Goal: Information Seeking & Learning: Find specific fact

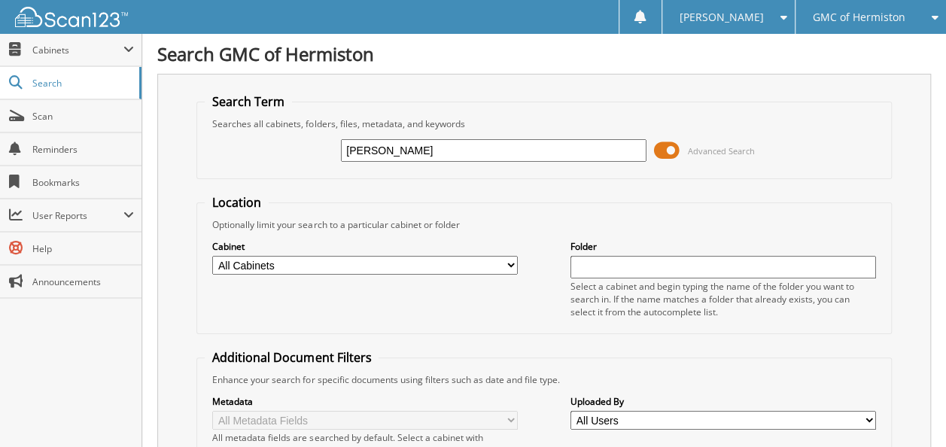
type input "moore"
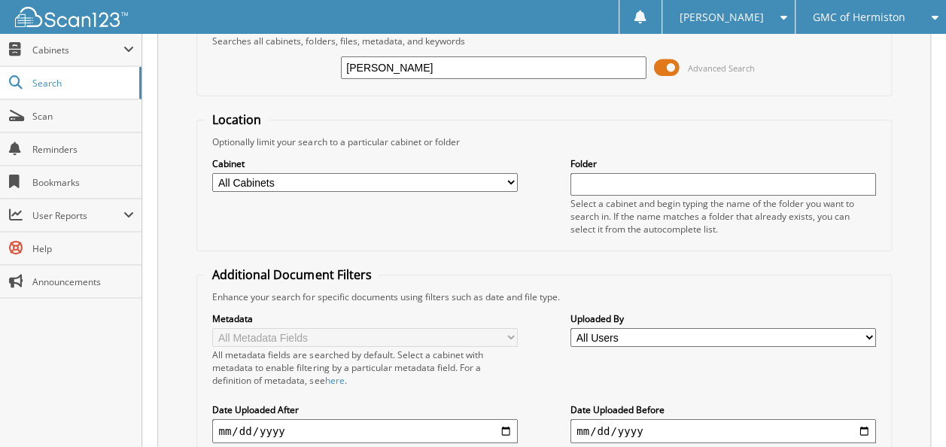
scroll to position [81, 0]
click at [400, 293] on div "Enhance your search for specific documents using filters such as date and file …" at bounding box center [544, 298] width 678 height 13
click at [423, 64] on input "moore" at bounding box center [494, 69] width 306 height 23
type input "m"
type input "alpine imports"
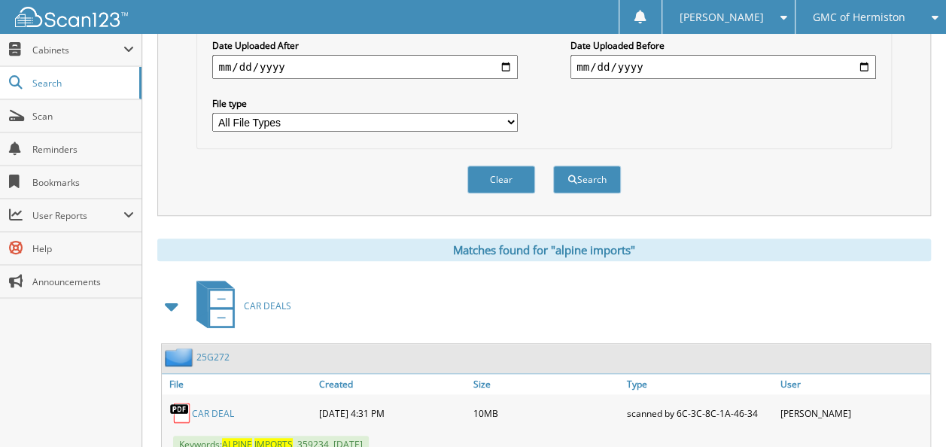
scroll to position [485, 0]
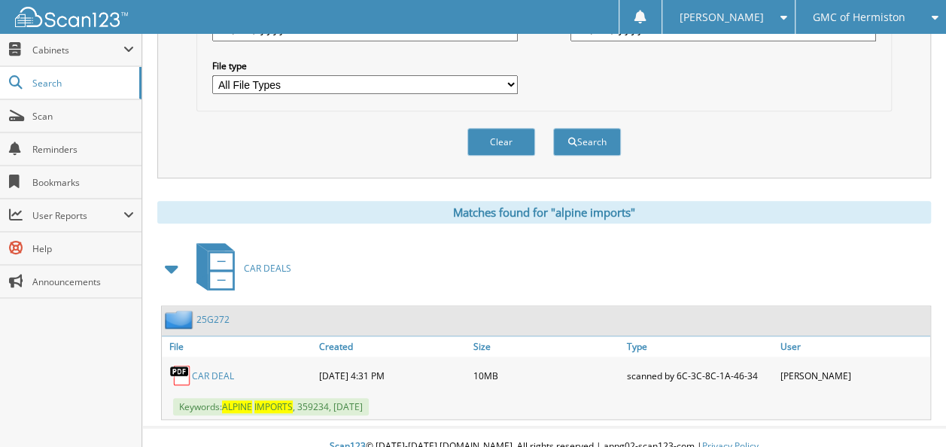
click at [214, 313] on link "25G272" at bounding box center [212, 319] width 33 height 13
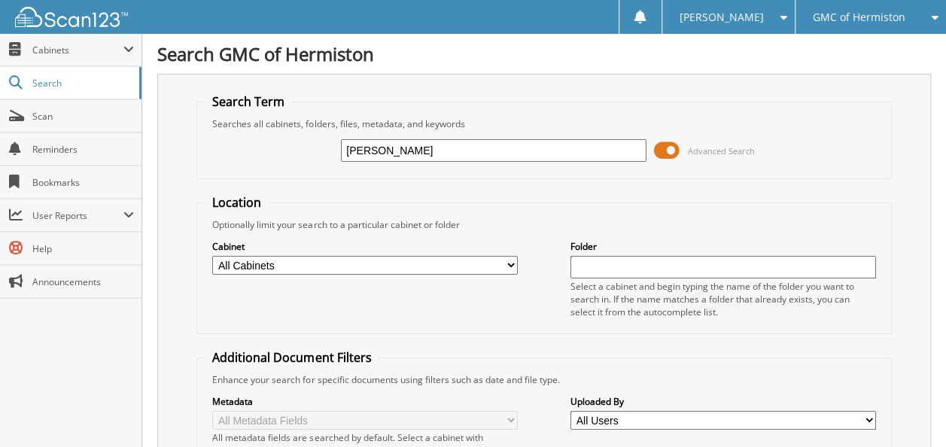
type input "eckhardt"
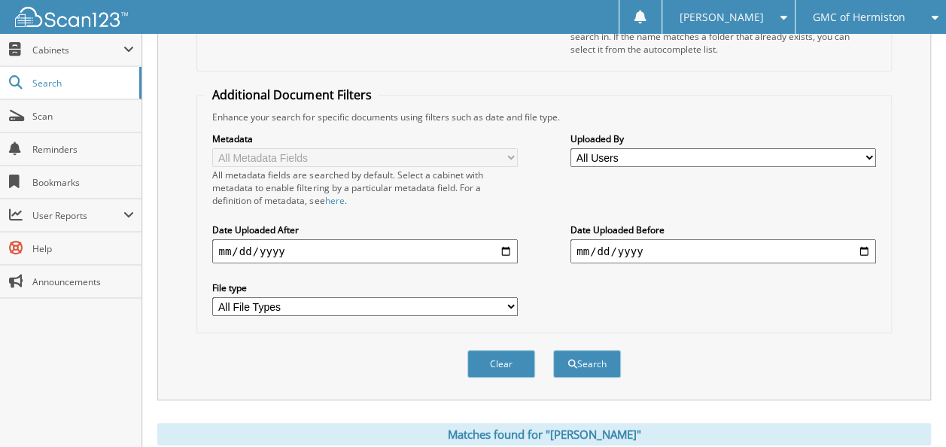
scroll to position [266, 0]
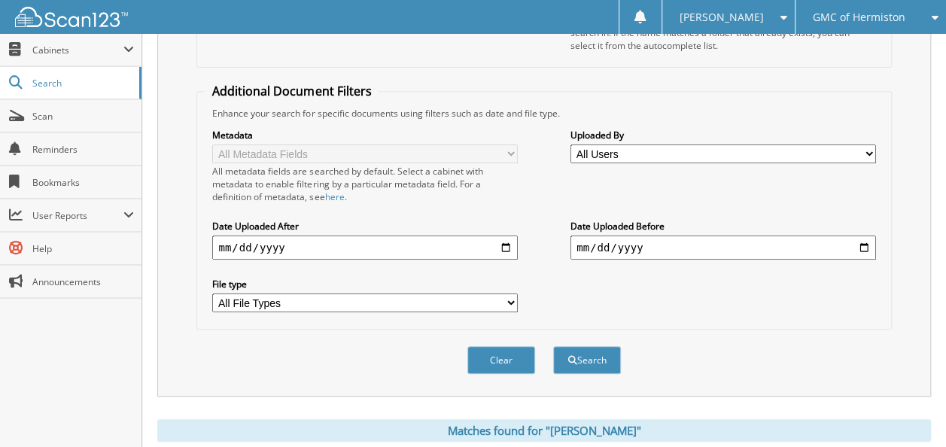
click at [477, 293] on select "All File Types PDF" at bounding box center [365, 302] width 306 height 19
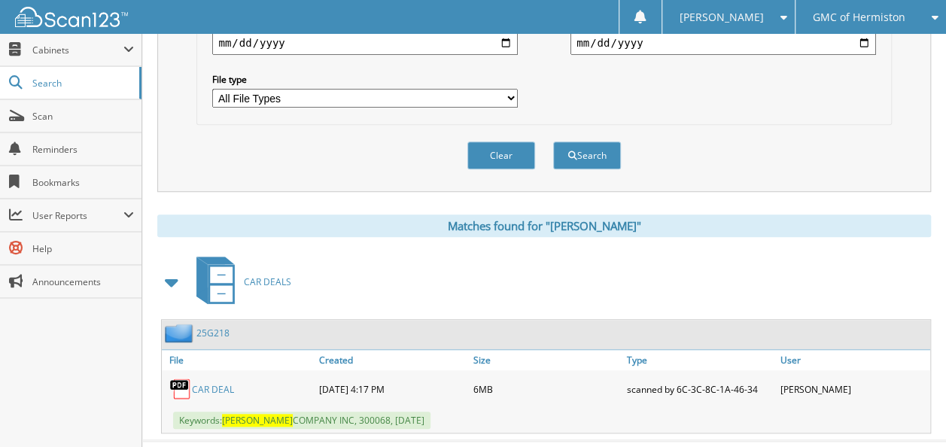
scroll to position [485, 0]
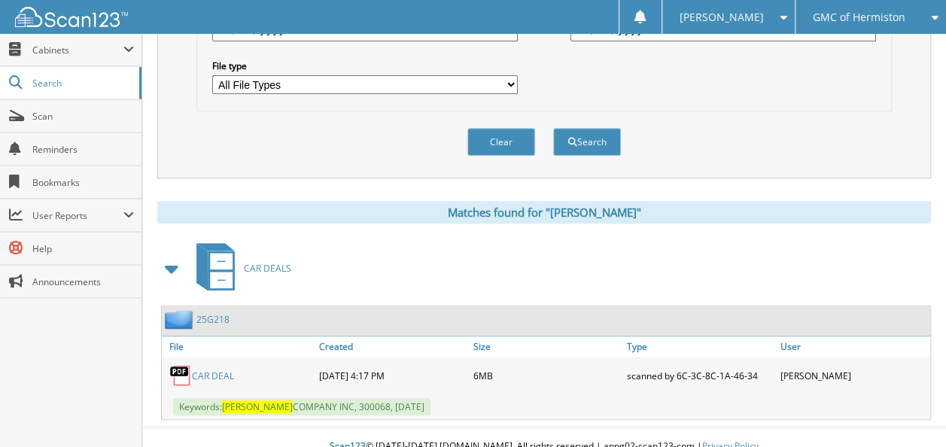
click at [214, 313] on link "25G218" at bounding box center [212, 319] width 33 height 13
